Goal: Use online tool/utility

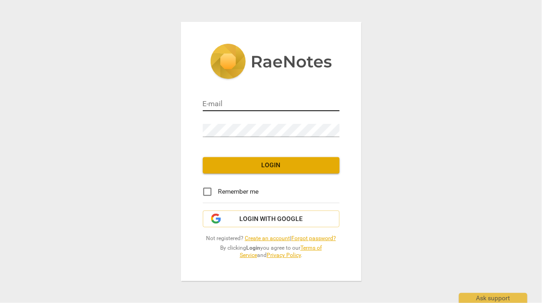
click at [225, 103] on input "email" at bounding box center [271, 104] width 137 height 13
paste input "[PERSON_NAME][EMAIL_ADDRESS][DOMAIN_NAME]"
type input "[PERSON_NAME][EMAIL_ADDRESS][DOMAIN_NAME]"
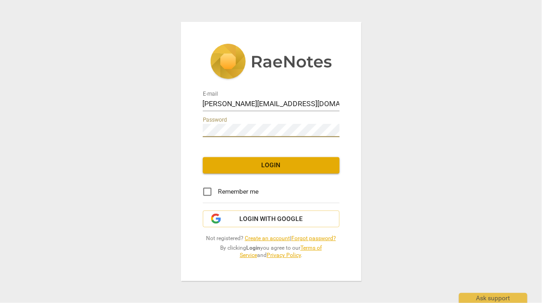
click at [236, 165] on span "Login" at bounding box center [271, 165] width 122 height 9
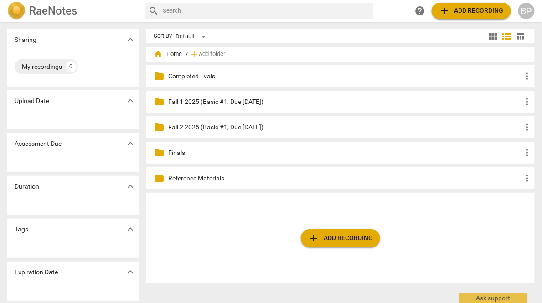
click at [352, 230] on button "add Add recording" at bounding box center [340, 238] width 79 height 18
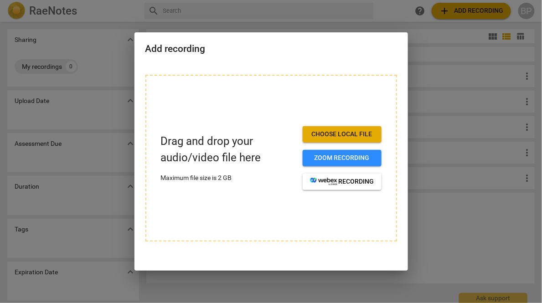
click at [327, 132] on span "Choose local file" at bounding box center [342, 134] width 64 height 9
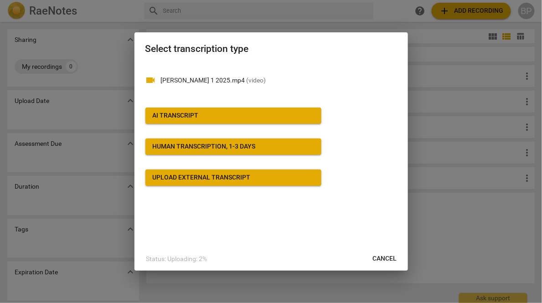
click at [198, 121] on button "AI Transcript" at bounding box center [233, 116] width 176 height 16
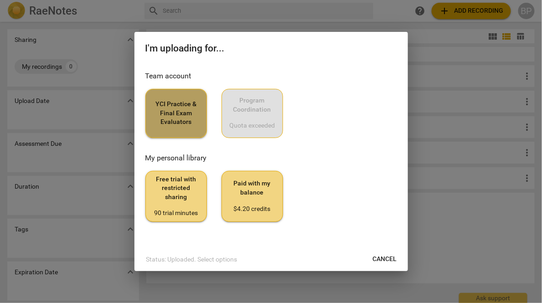
click at [159, 129] on button "YCI Practice & Final Exam Evaluators" at bounding box center [176, 113] width 62 height 49
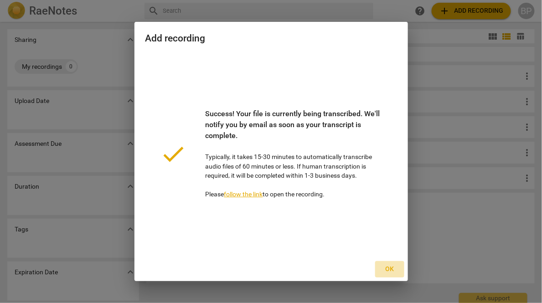
click at [394, 269] on span "Ok" at bounding box center [390, 269] width 15 height 9
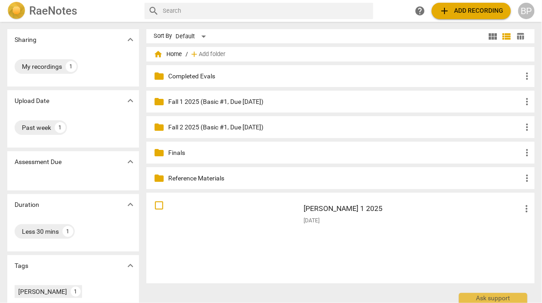
click at [358, 228] on div "[PERSON_NAME] 1 2025 more_vert [DATE]" at bounding box center [417, 238] width 243 height 84
